Goal: Task Accomplishment & Management: Use online tool/utility

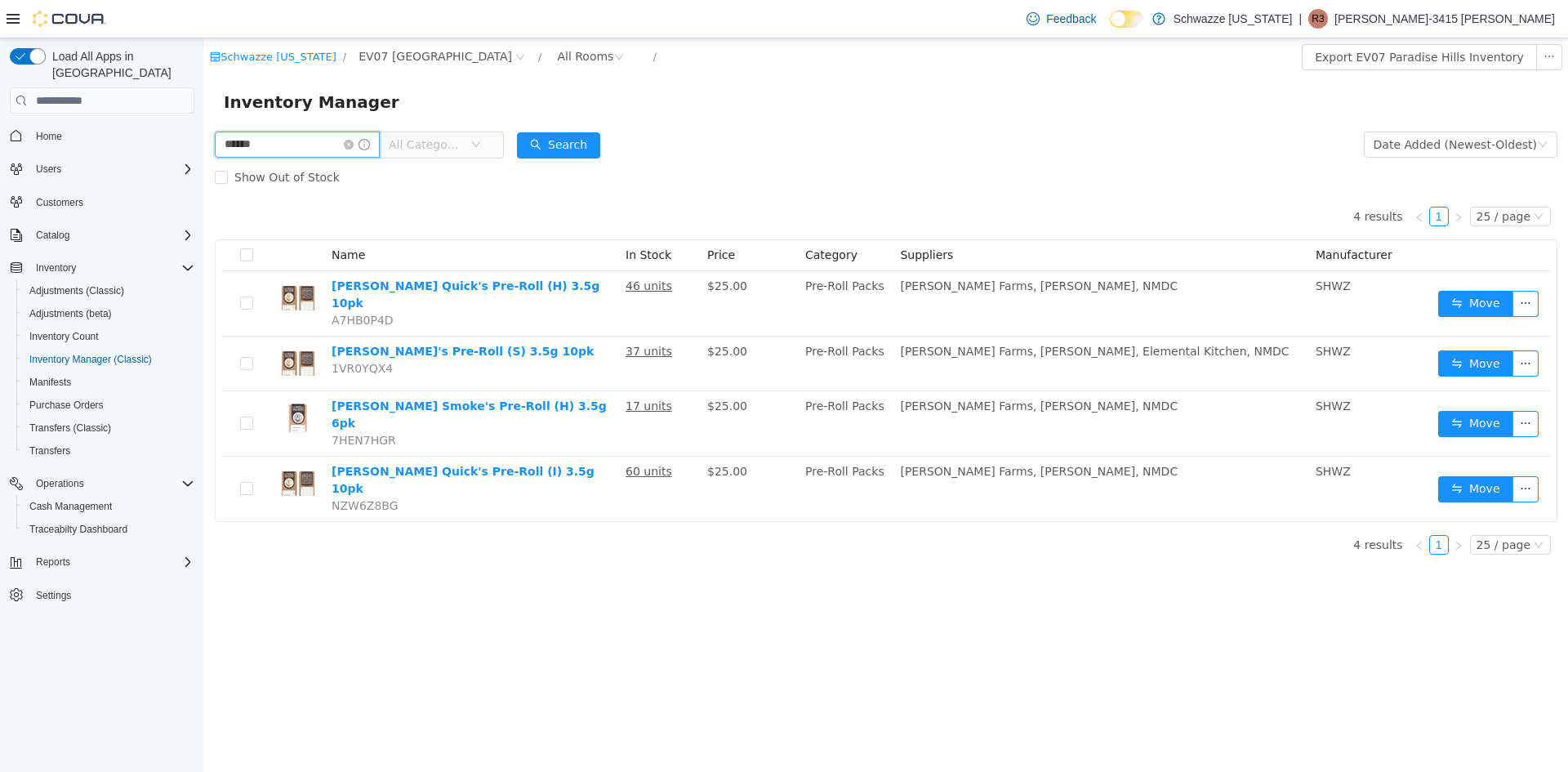
drag, startPoint x: 284, startPoint y: 141, endPoint x: 74, endPoint y: 105, distance: 213.1
click at [205, 105] on html "Schwazze [US_STATE] / EV07 [GEOGRAPHIC_DATA] / All Rooms / Export EV07 Paradise…" at bounding box center [886, 405] width 1364 height 734
type input "******"
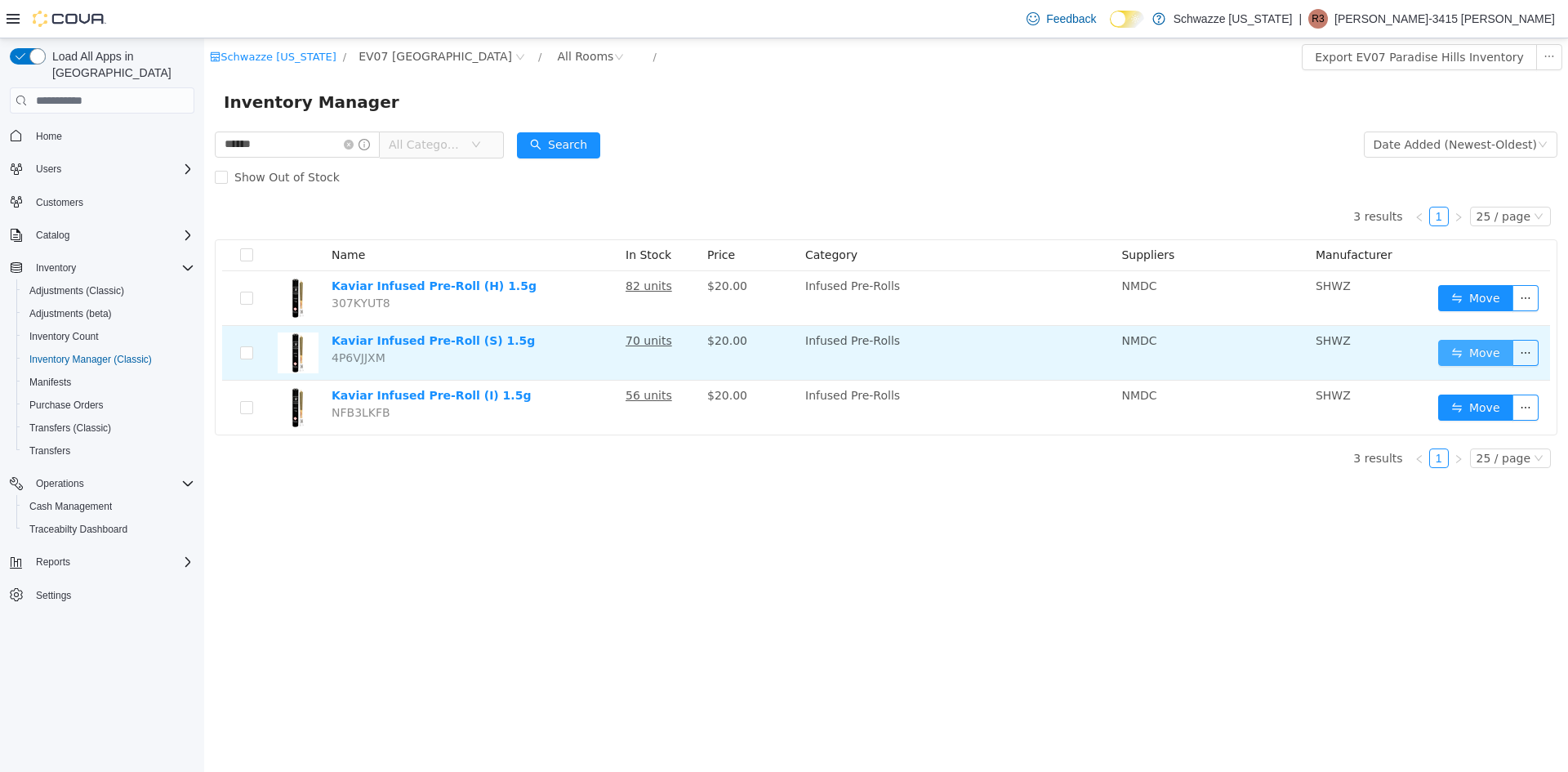
click at [1486, 343] on button "Move" at bounding box center [1476, 353] width 75 height 26
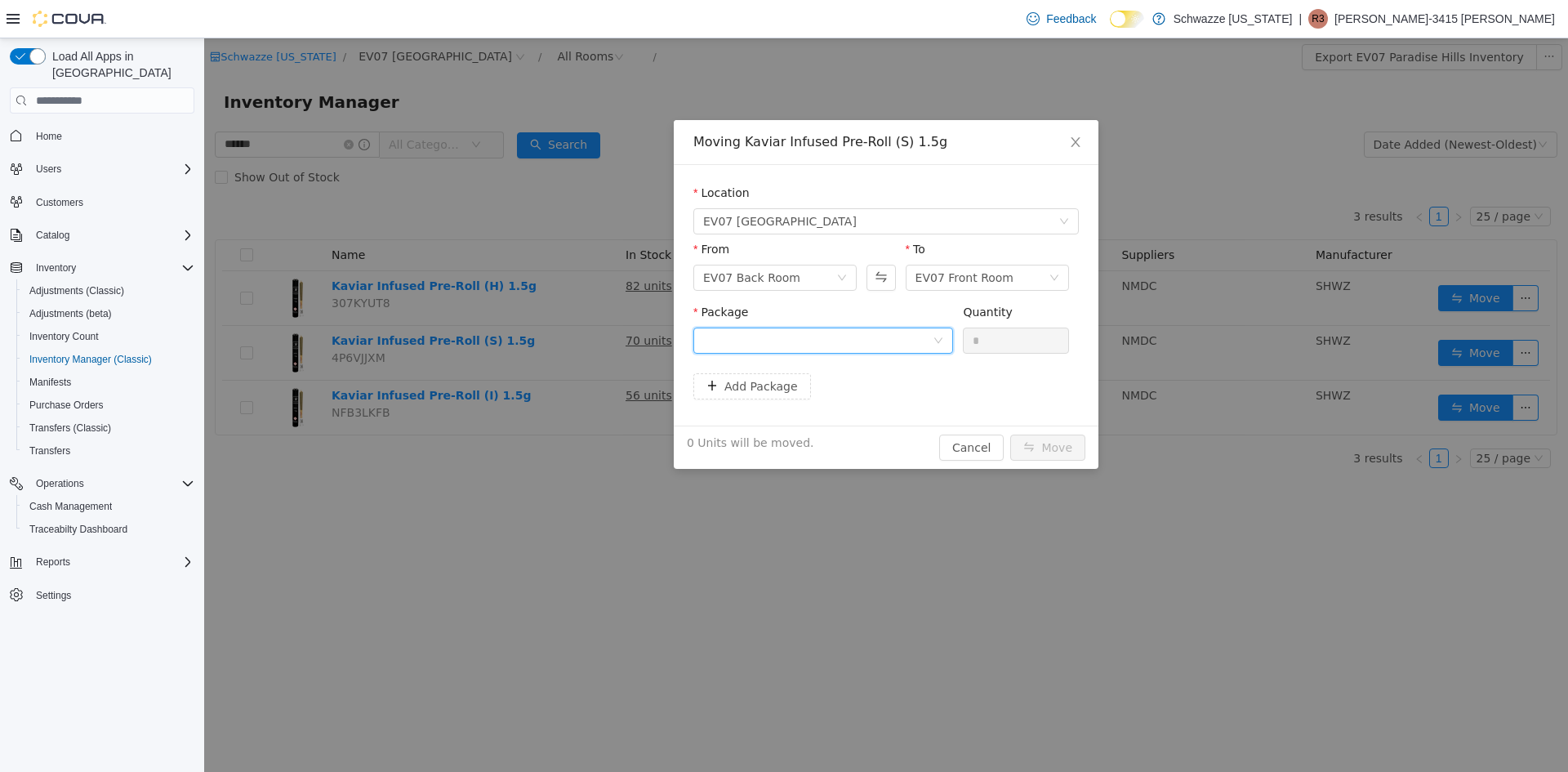
click at [904, 332] on div at bounding box center [817, 340] width 229 height 25
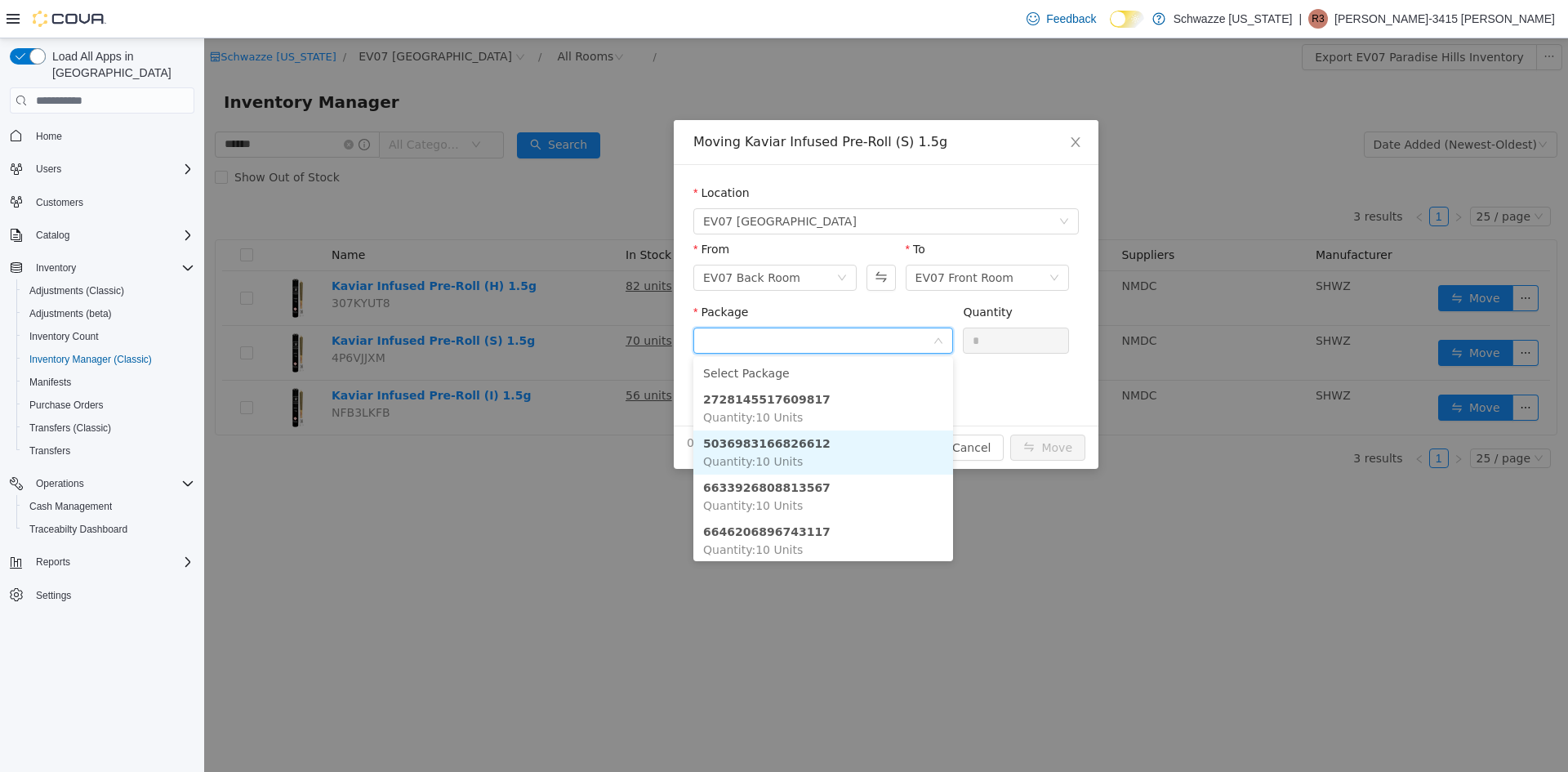
click at [851, 444] on li "5036983166826612 Quantity : 10 Units" at bounding box center [823, 452] width 260 height 44
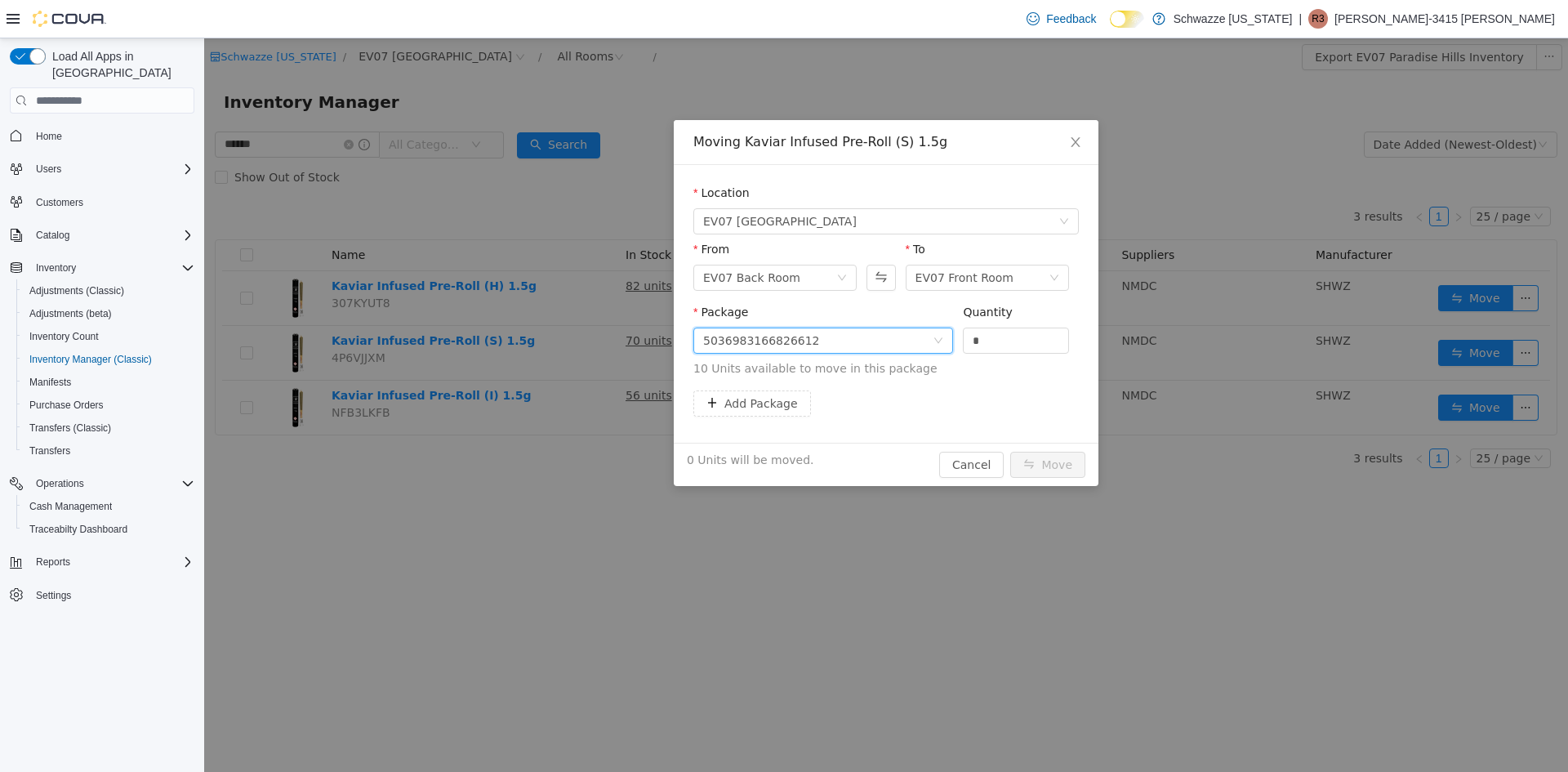
drag, startPoint x: 967, startPoint y: 337, endPoint x: 948, endPoint y: 337, distance: 19.0
click at [949, 337] on span "Package 5036983166826612 Quantity * 10 Units available to move in this package" at bounding box center [886, 342] width 385 height 72
type input "**"
click at [1048, 458] on button "Move" at bounding box center [1048, 464] width 75 height 26
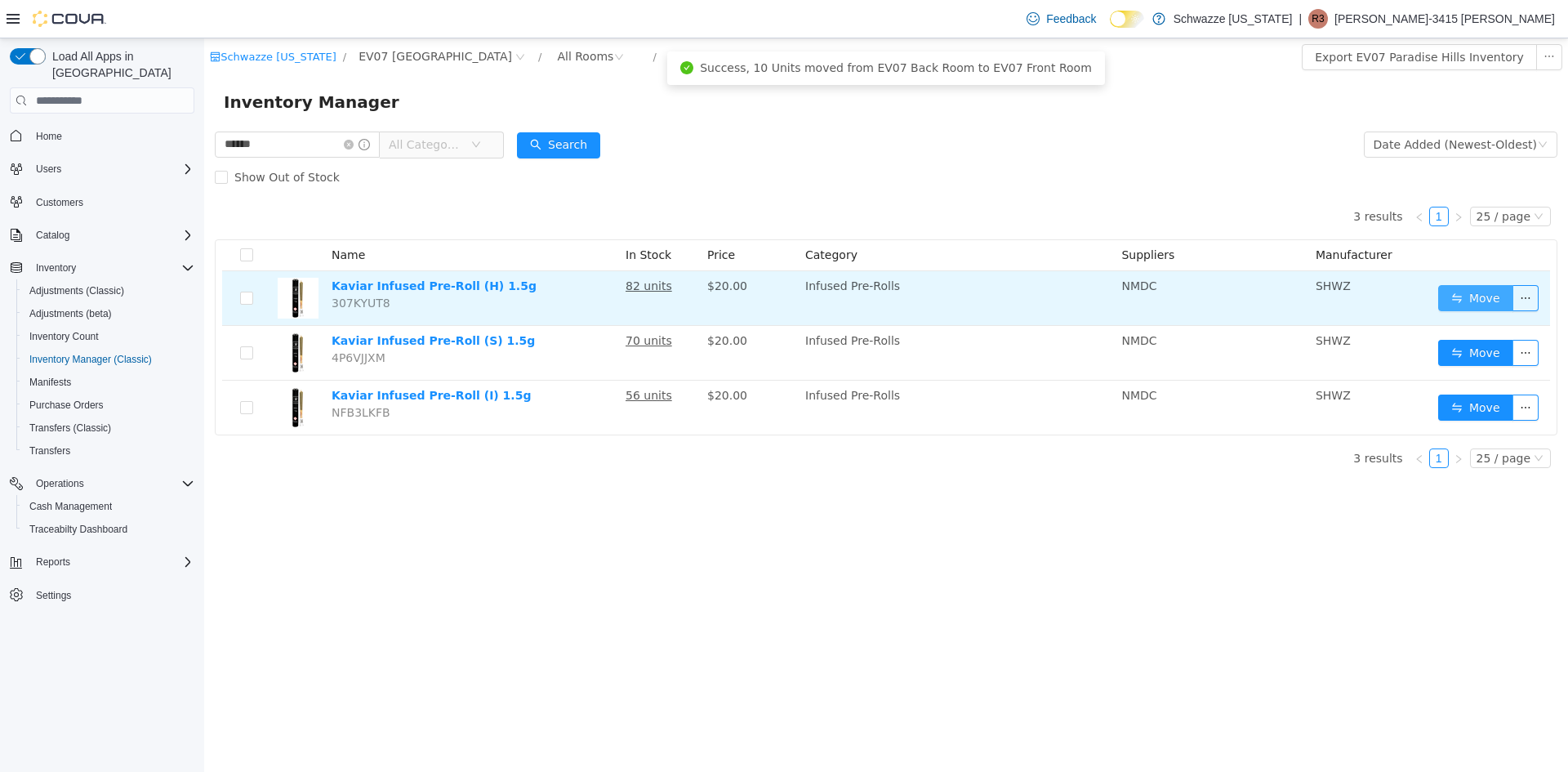
click at [1473, 297] on button "Move" at bounding box center [1476, 298] width 75 height 26
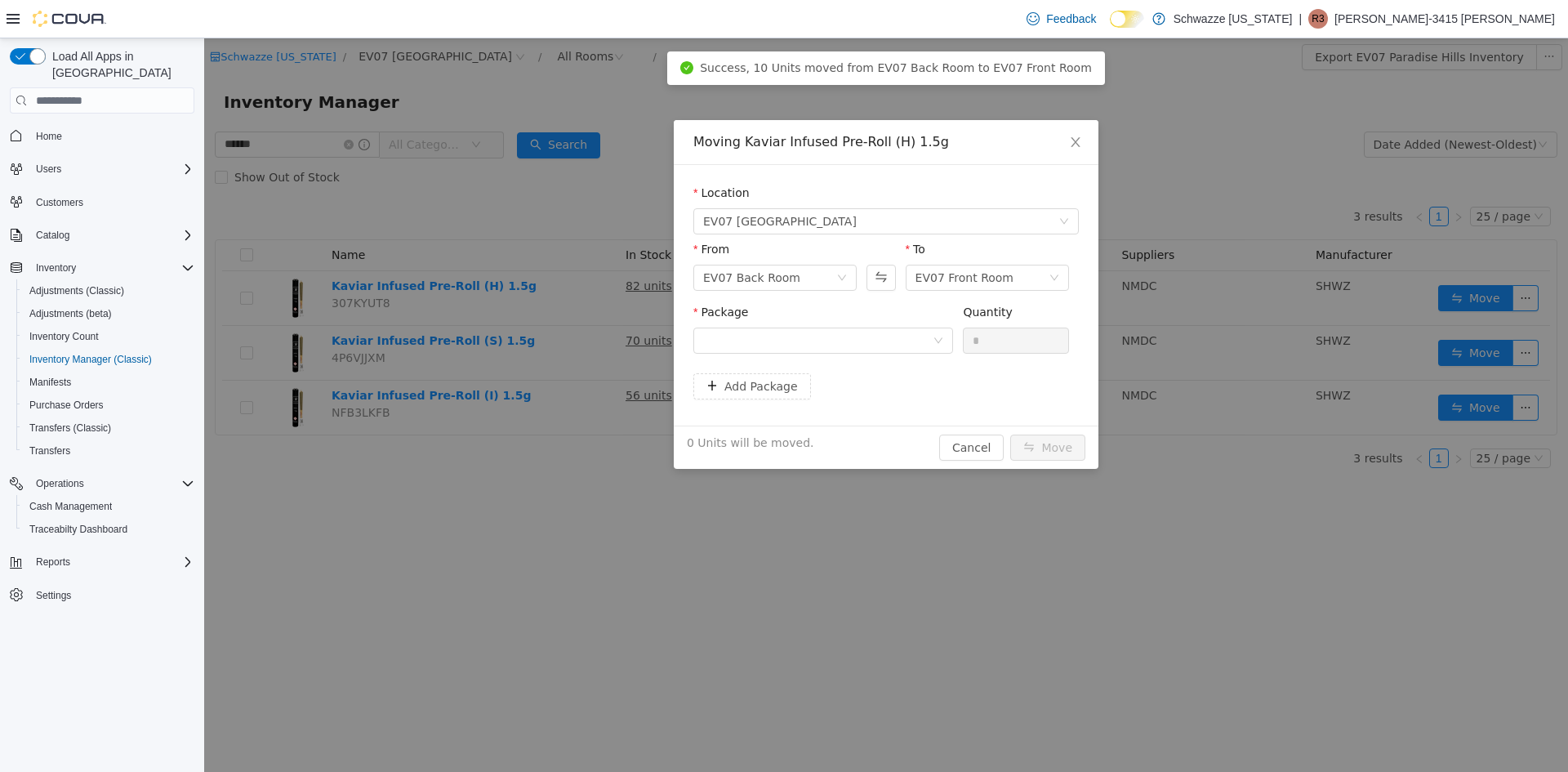
click at [909, 354] on div "Package" at bounding box center [823, 332] width 260 height 56
click at [906, 345] on div at bounding box center [817, 340] width 229 height 25
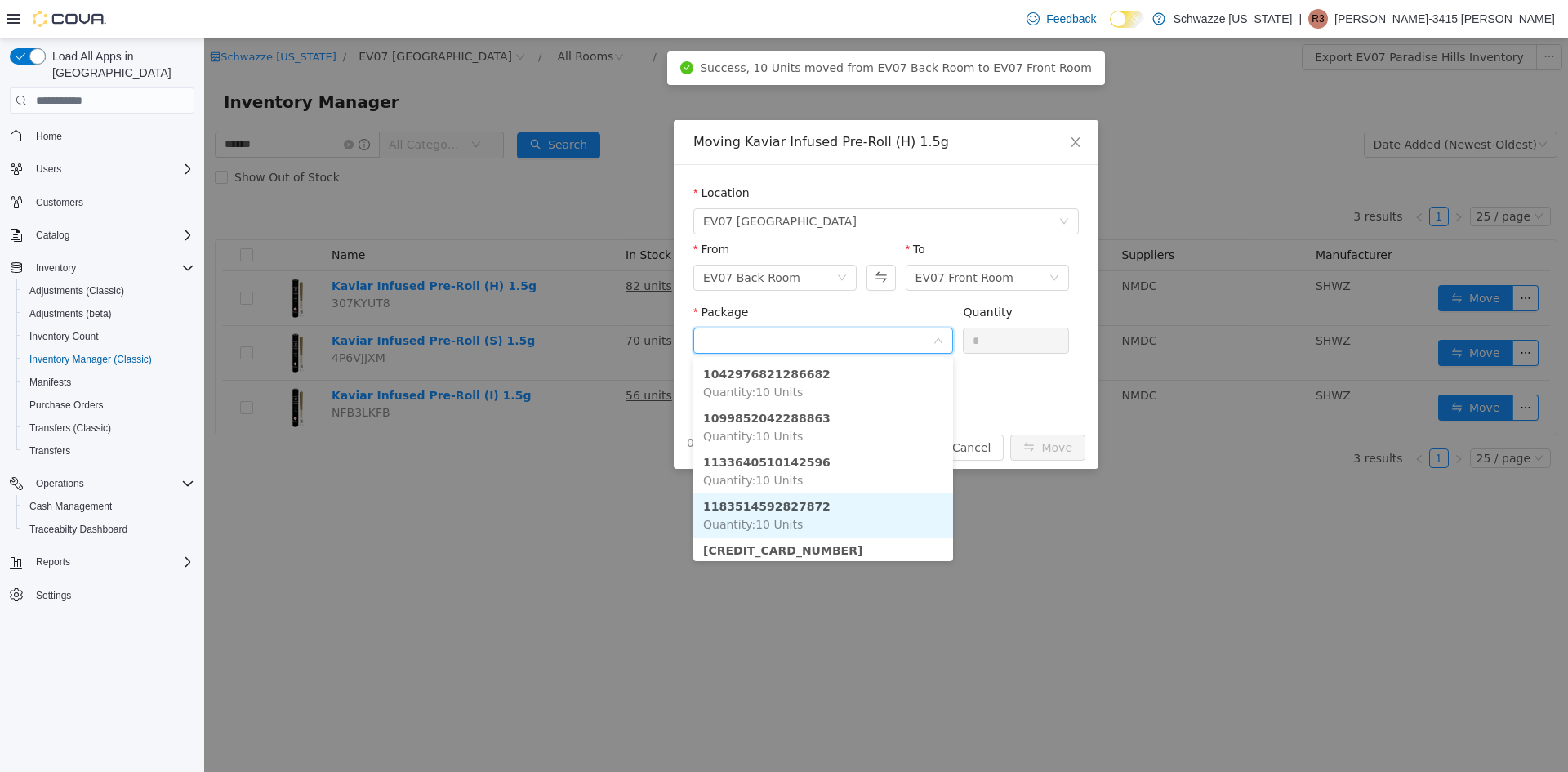
scroll to position [181, 0]
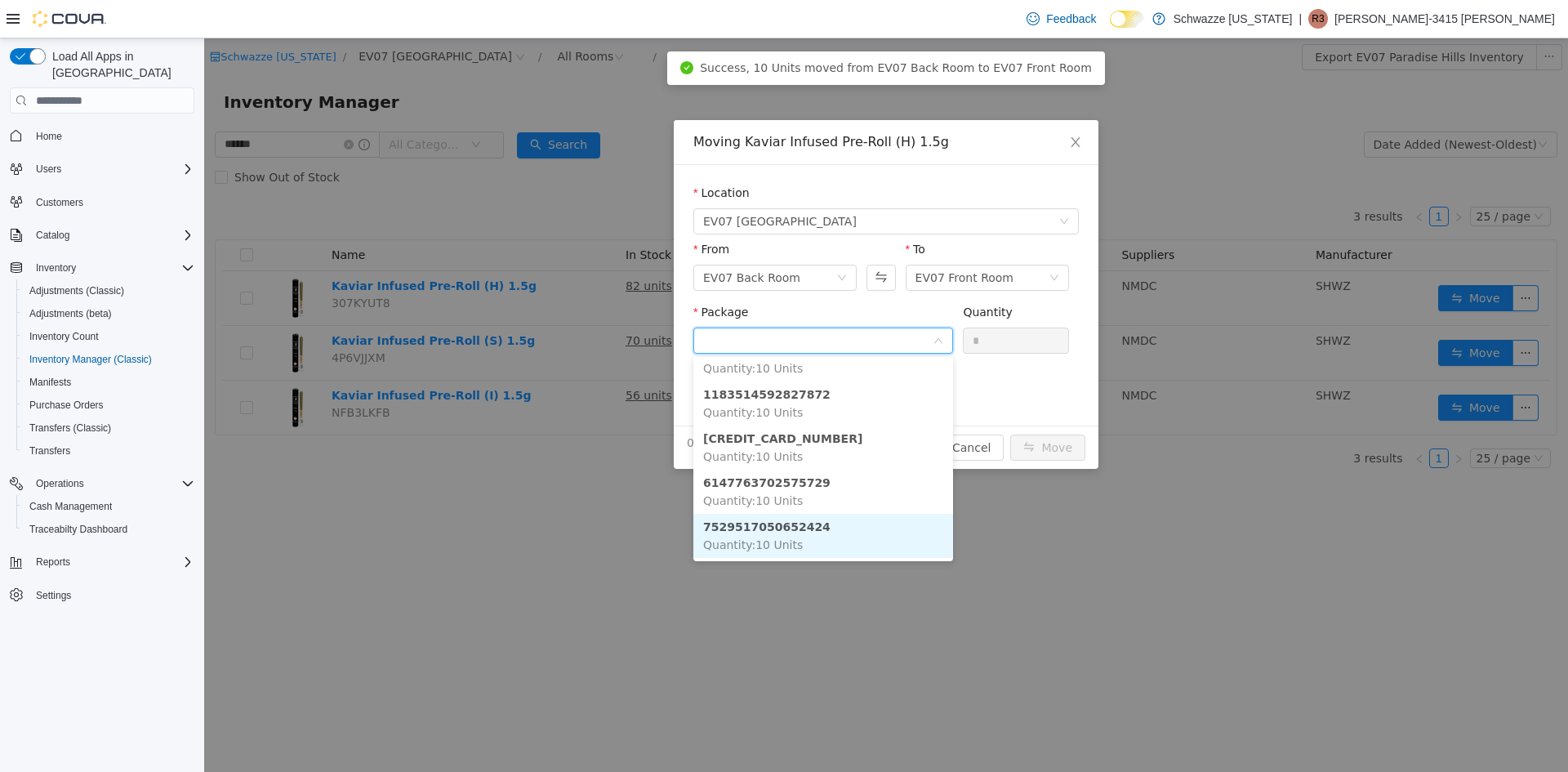
click at [818, 529] on li "7529517050652424 Quantity : 10 Units" at bounding box center [823, 536] width 260 height 44
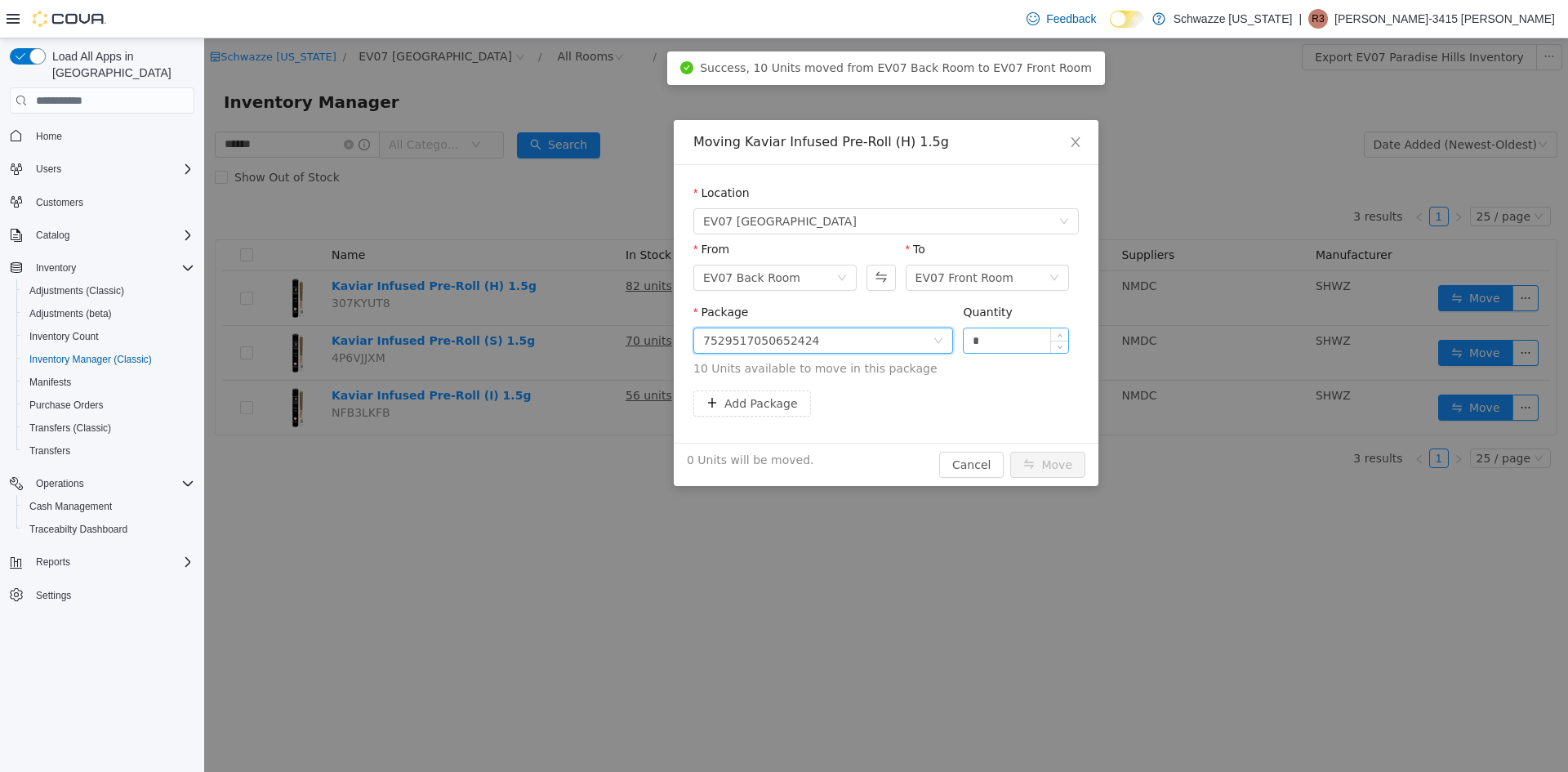
click at [967, 345] on input "*" at bounding box center [1016, 340] width 105 height 25
type input "**"
click at [1041, 464] on button "Move" at bounding box center [1048, 464] width 75 height 26
